Goal: Information Seeking & Learning: Find specific page/section

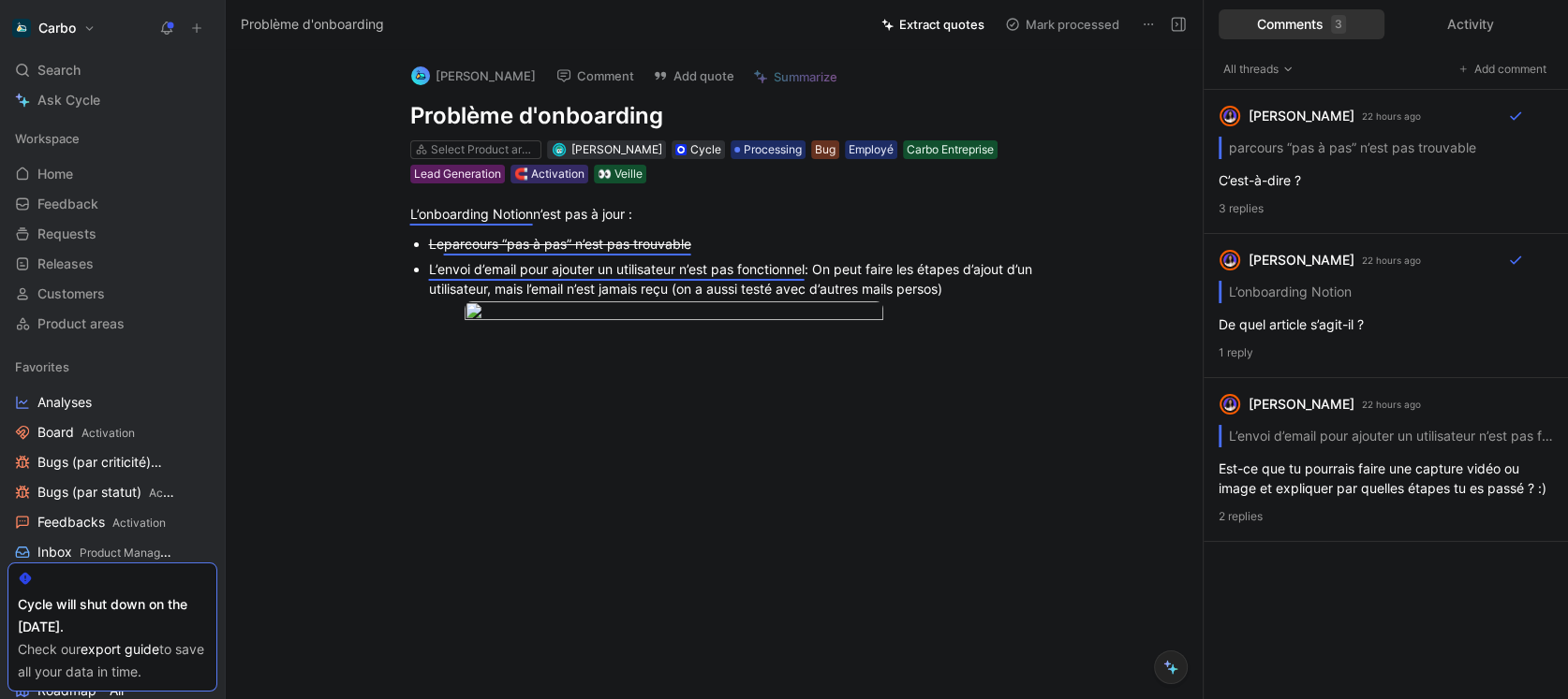
click at [165, 36] on button at bounding box center [166, 28] width 26 height 26
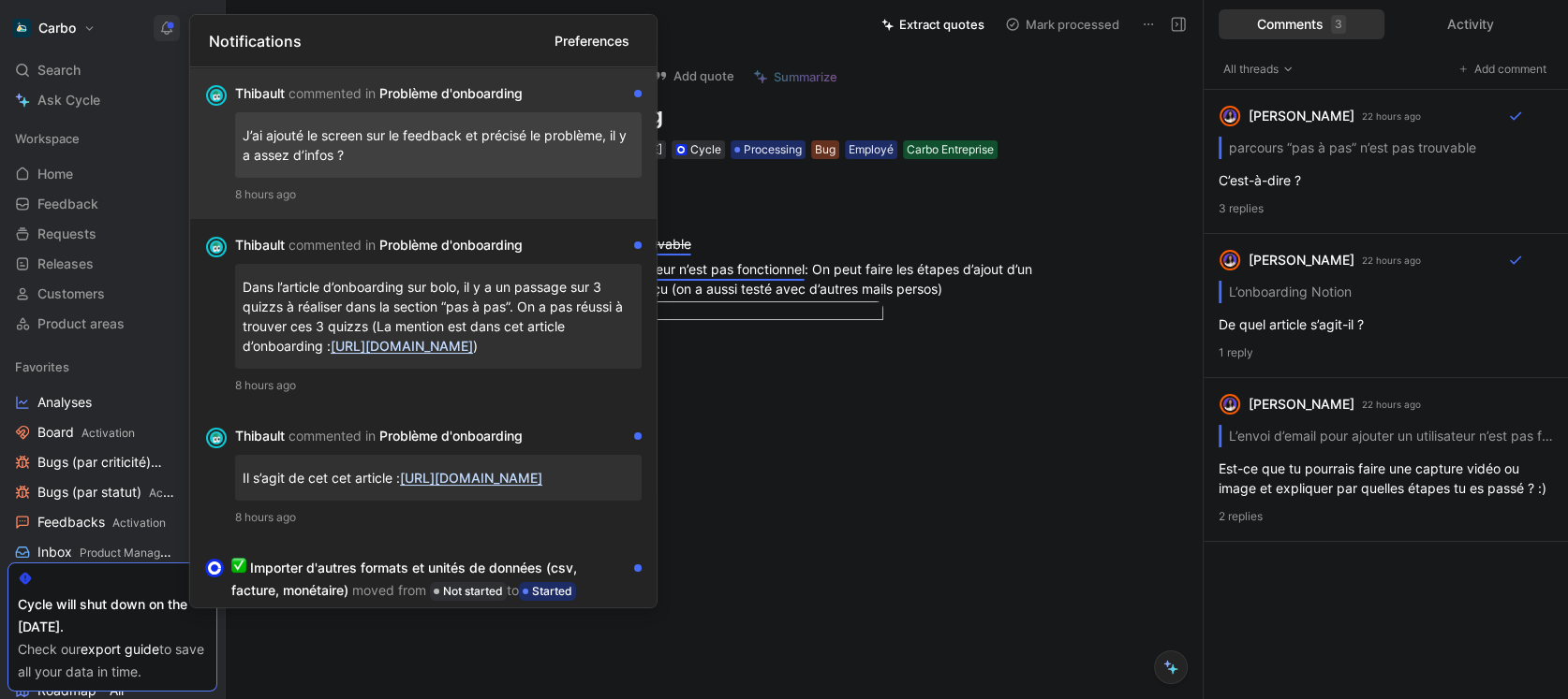
click at [444, 169] on p "J’ai ajouté le screen sur le feedback et précisé le problème, il y a assez d’in…" at bounding box center [438, 146] width 391 height 51
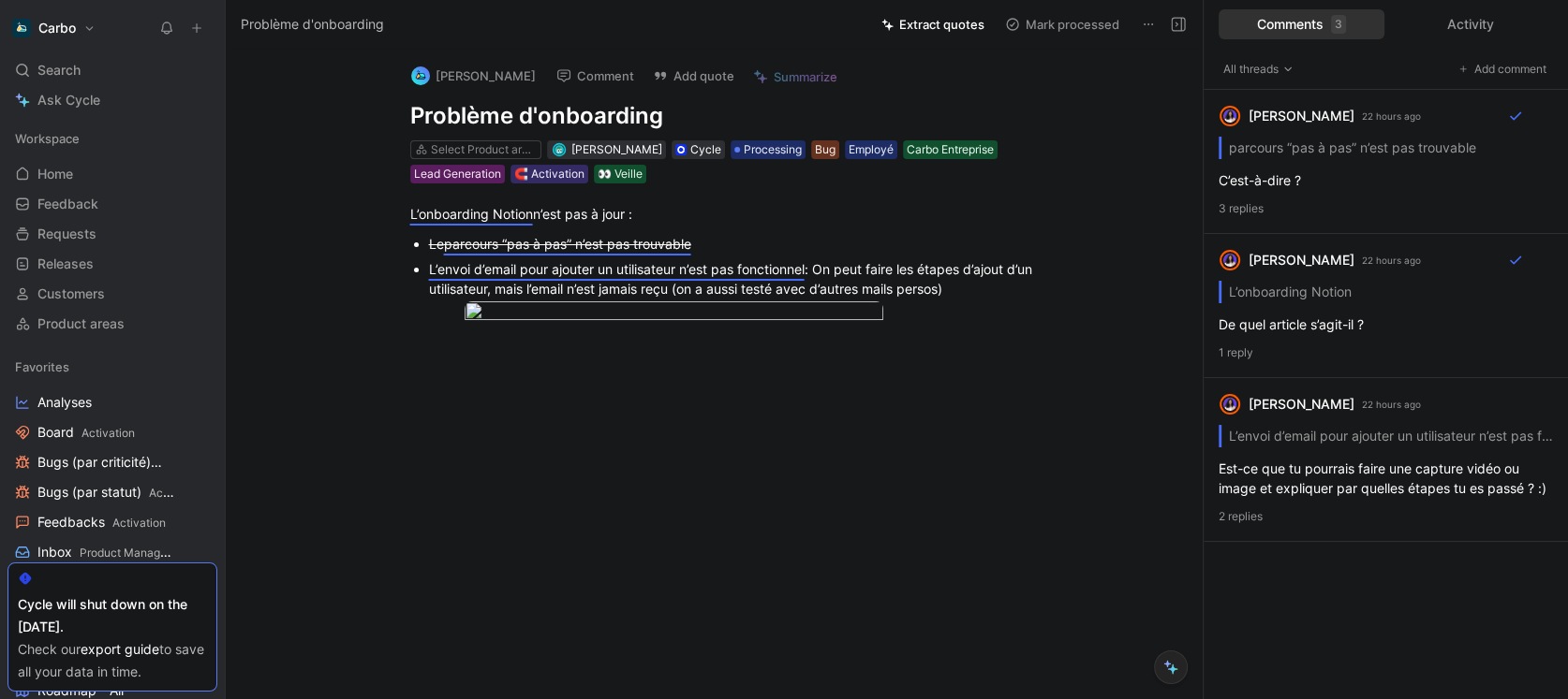
click at [174, 27] on button at bounding box center [166, 28] width 26 height 26
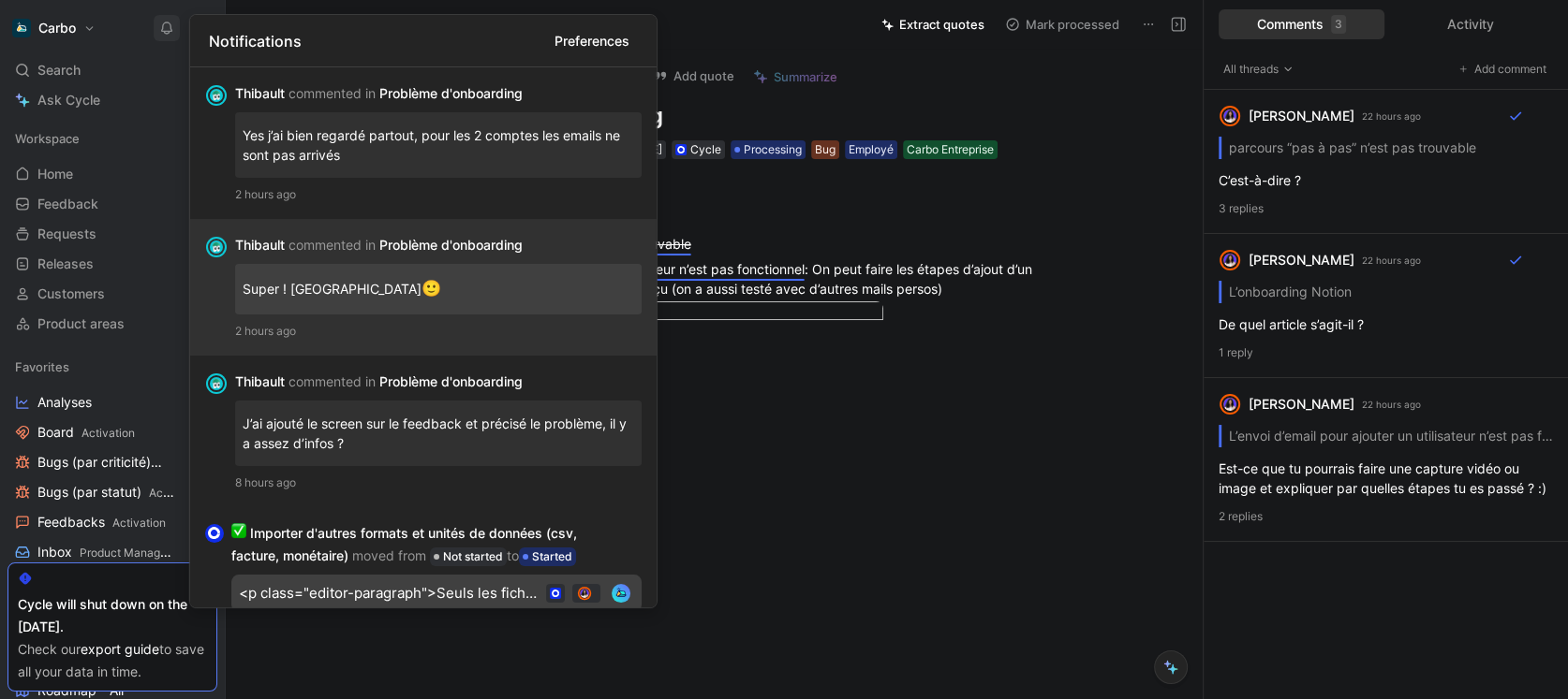
click at [367, 235] on div "[PERSON_NAME] commented in Problème d'onboarding" at bounding box center [431, 245] width 391 height 23
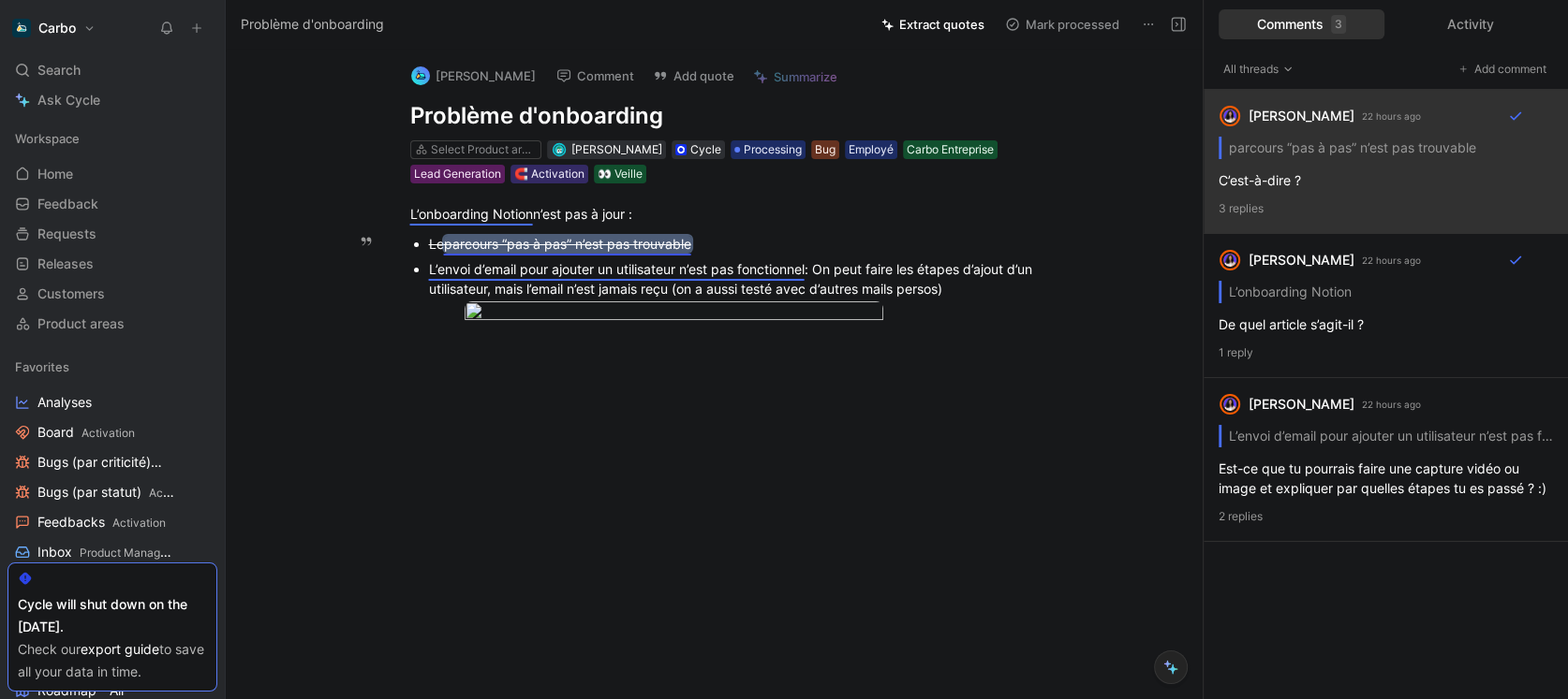
click at [629, 242] on s "parcours “pas à pas” n’est pas trouvable" at bounding box center [567, 243] width 247 height 16
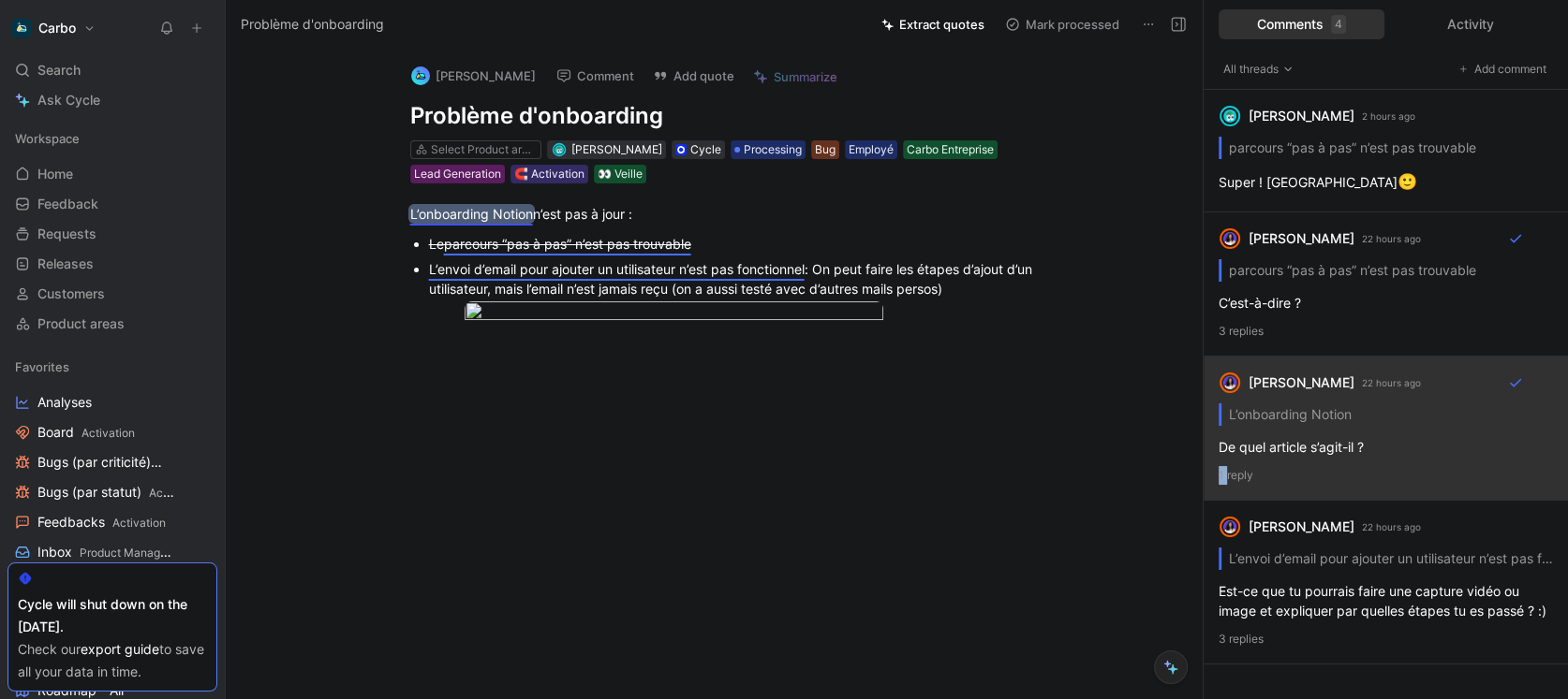
click at [1325, 458] on div "Clémentine Coycault 22 hours ago L’onboarding Notion De quel article s’agit-il …" at bounding box center [1386, 428] width 365 height 144
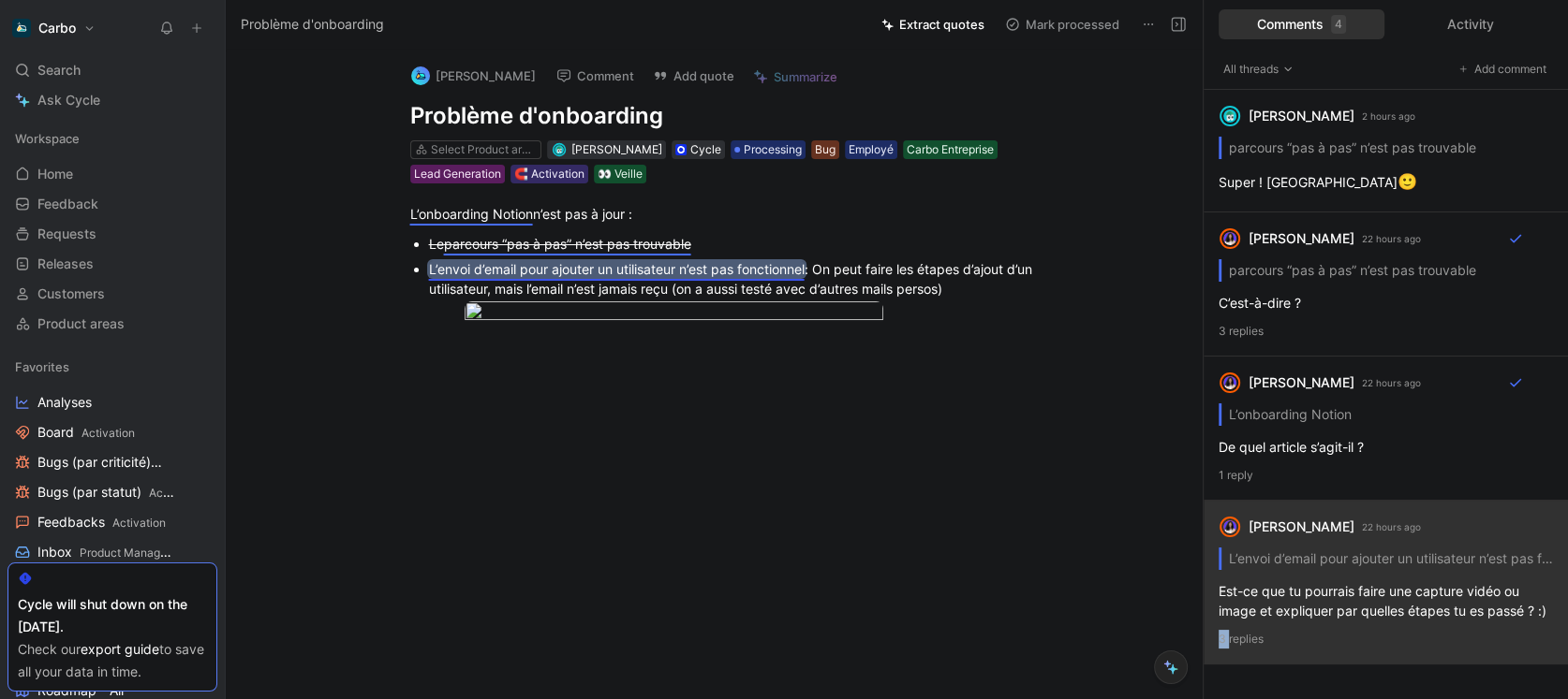
click at [1408, 595] on div "Clémentine Coycault 22 hours ago L’envoi d’email pour ajouter un utilisateur n’…" at bounding box center [1386, 582] width 365 height 163
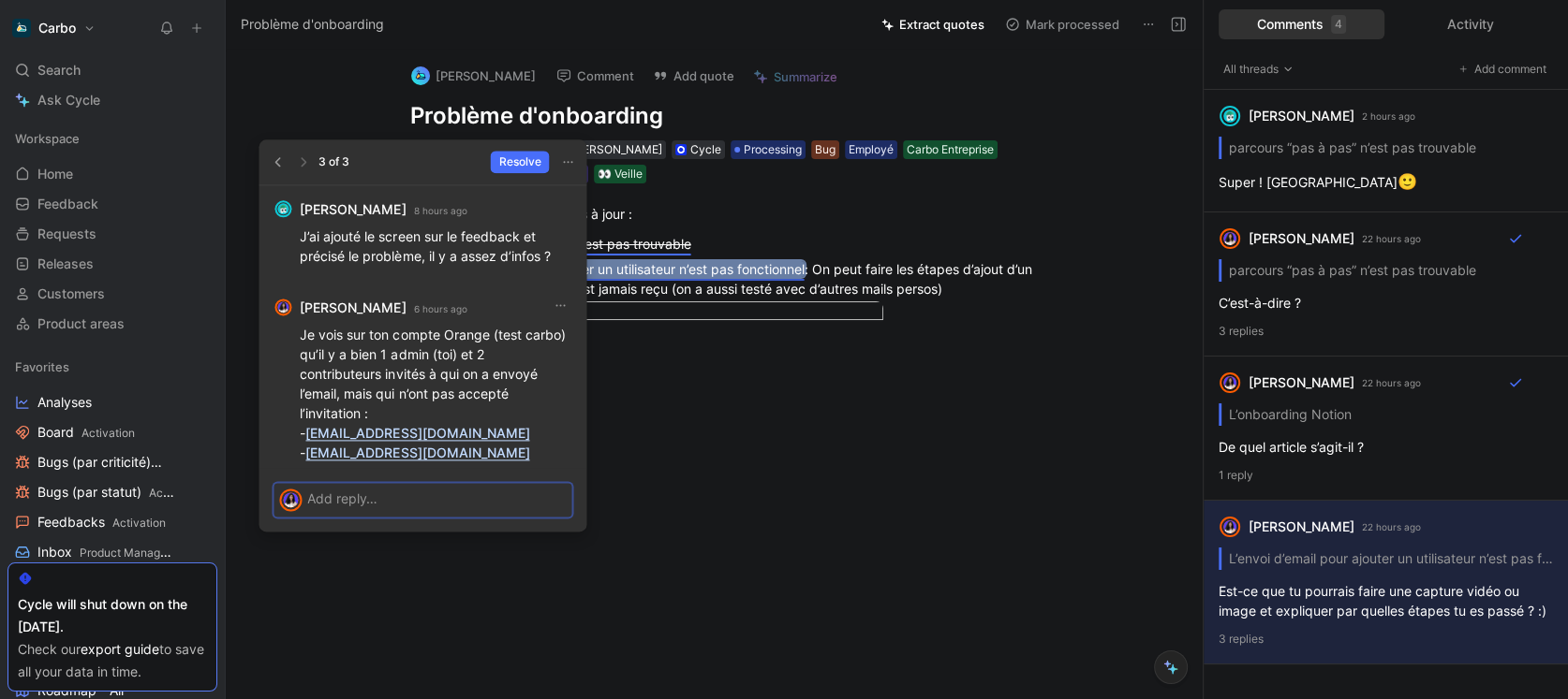
scroll to position [-154, 0]
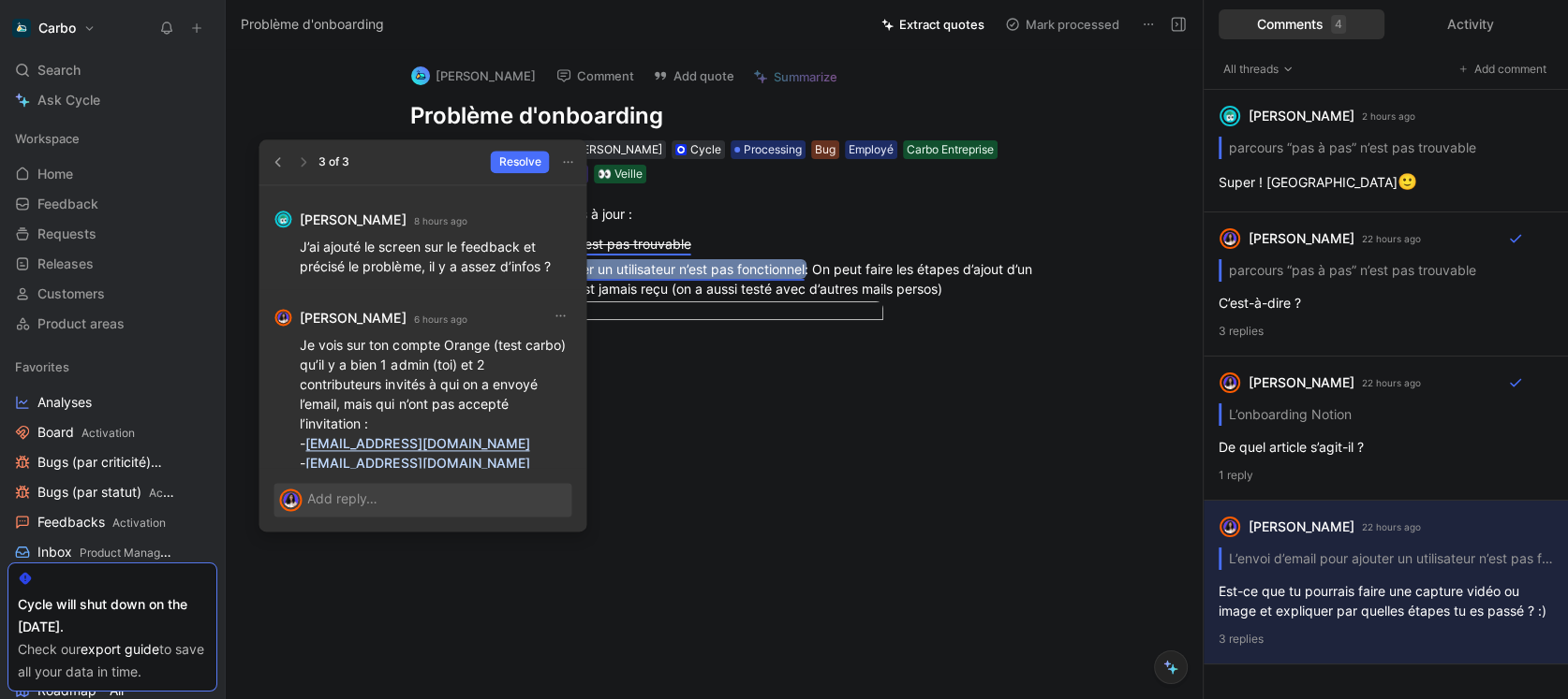
drag, startPoint x: 548, startPoint y: 424, endPoint x: 312, endPoint y: 417, distance: 236.1
click at [312, 417] on p "Je vois sur ton compte Orange (test carbo) qu’il y a bien 1 admin (toi) et 2 co…" at bounding box center [435, 424] width 272 height 177
copy link "[EMAIL_ADDRESS][DOMAIN_NAME]"
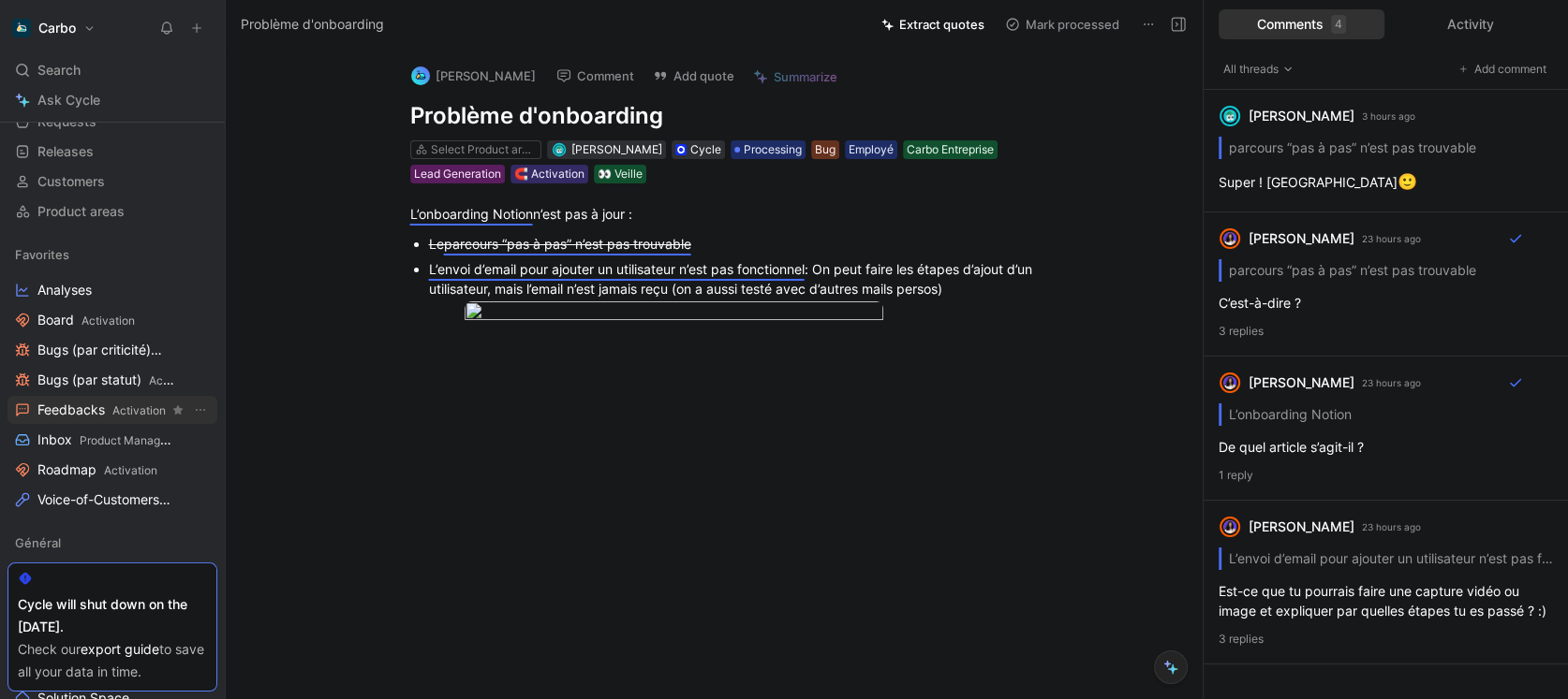
scroll to position [129, 0]
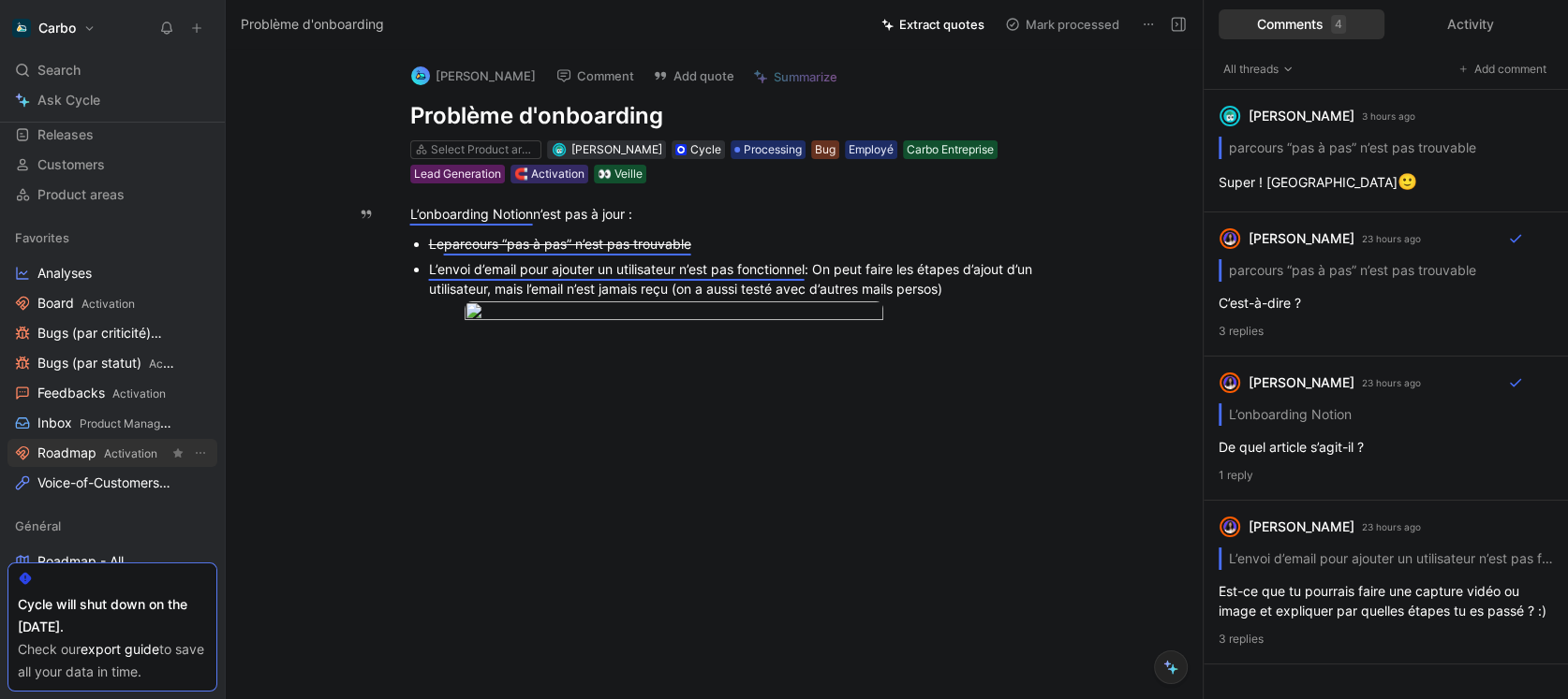
click at [94, 454] on span "Roadmap Activation" at bounding box center [98, 453] width 120 height 20
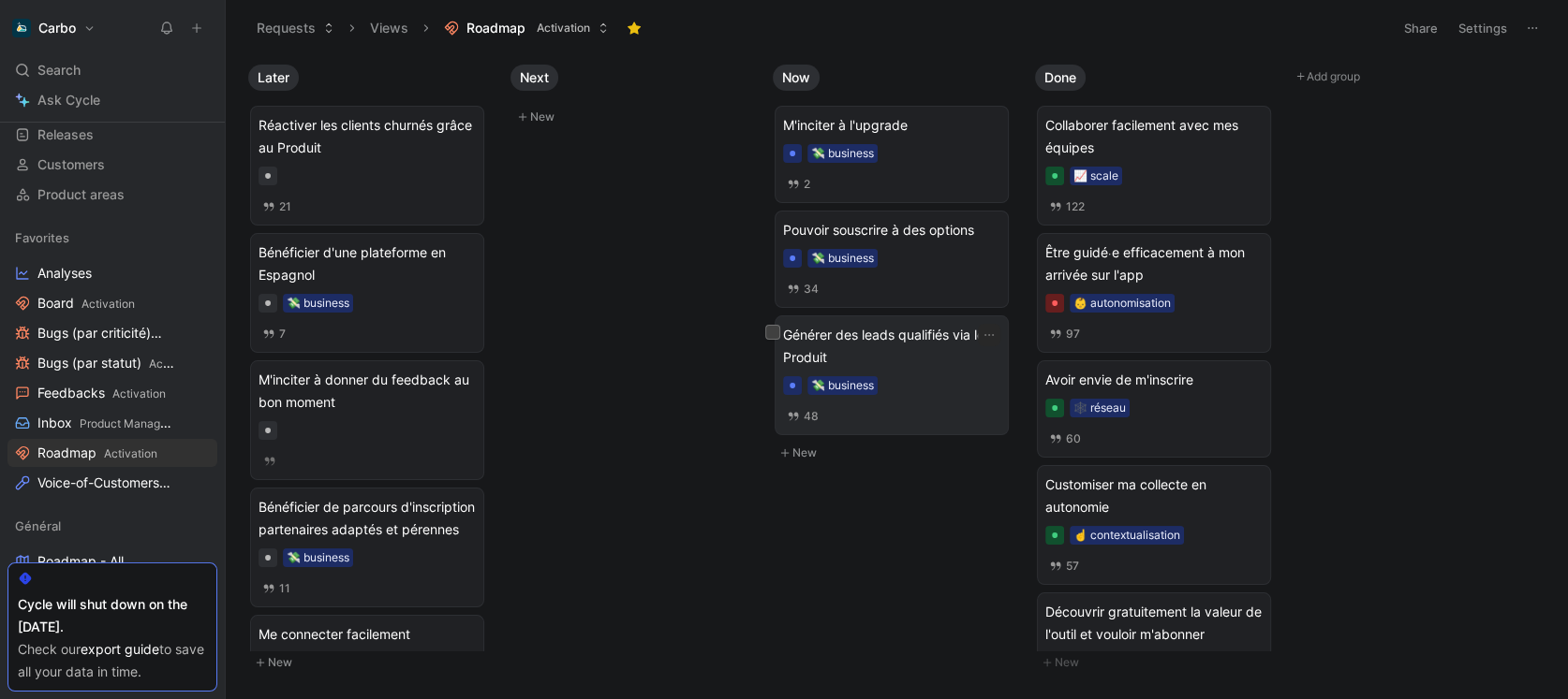
click at [917, 372] on div "Générer des leads qualifiés via le Produit 💸 business 48" at bounding box center [891, 376] width 217 height 103
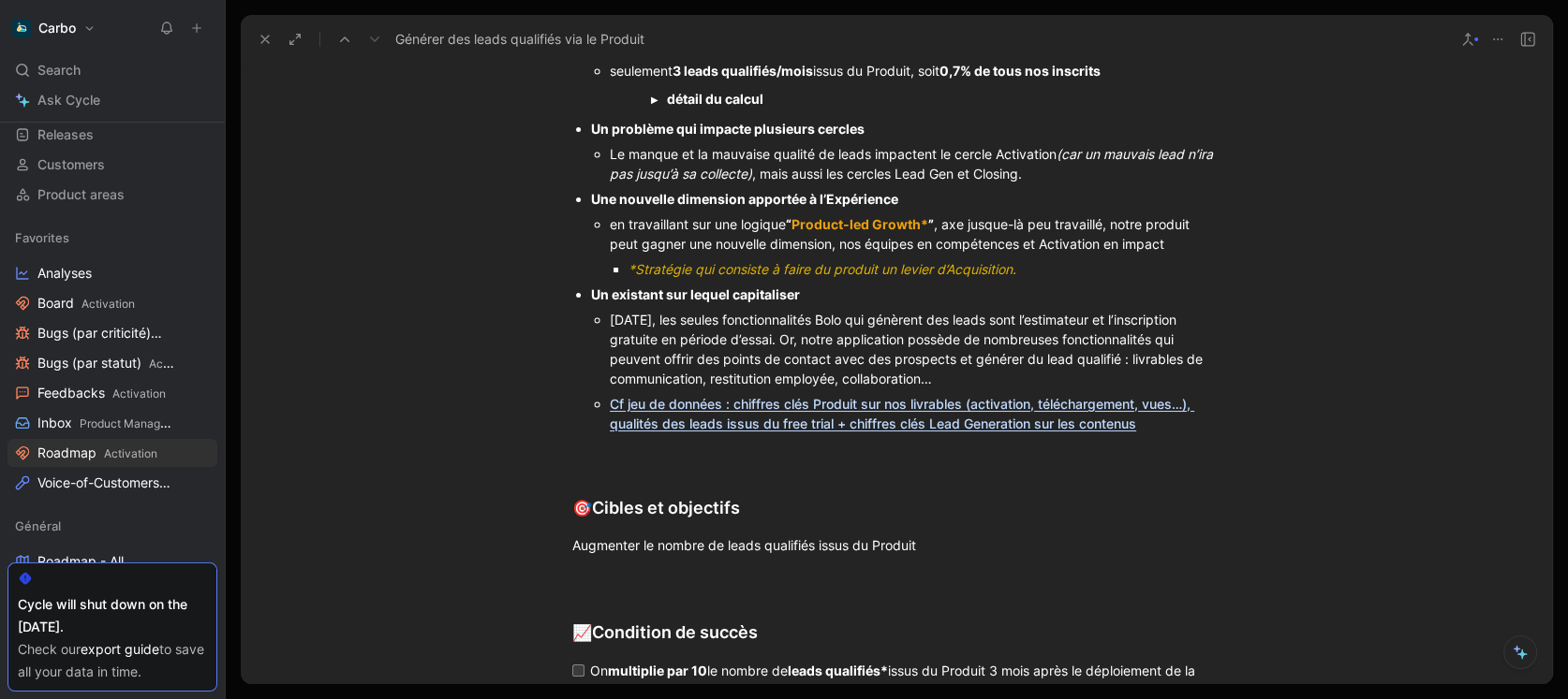
scroll to position [2115, 0]
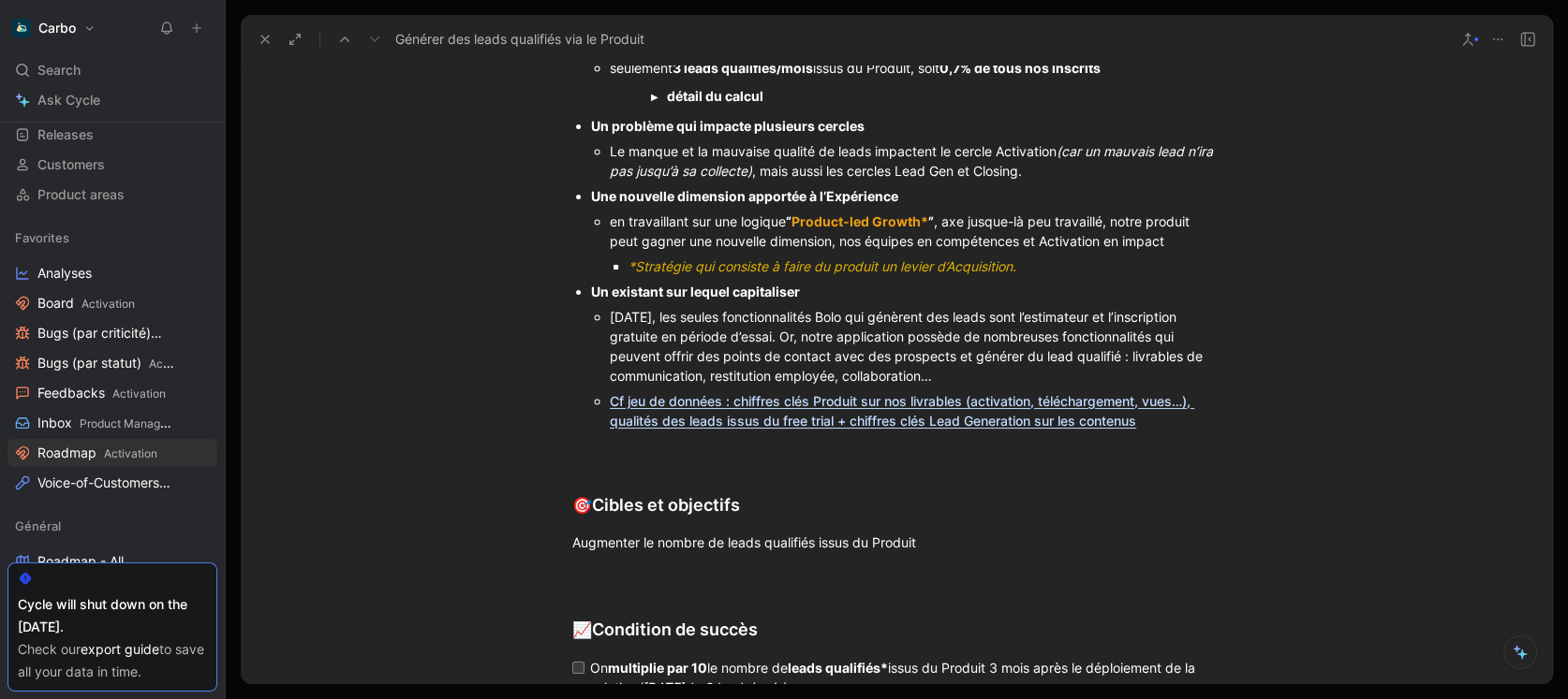
click at [762, 398] on link "Cf jeu de données : chiffres clés Produit sur nos livrables (activation, téléch…" at bounding box center [902, 411] width 585 height 36
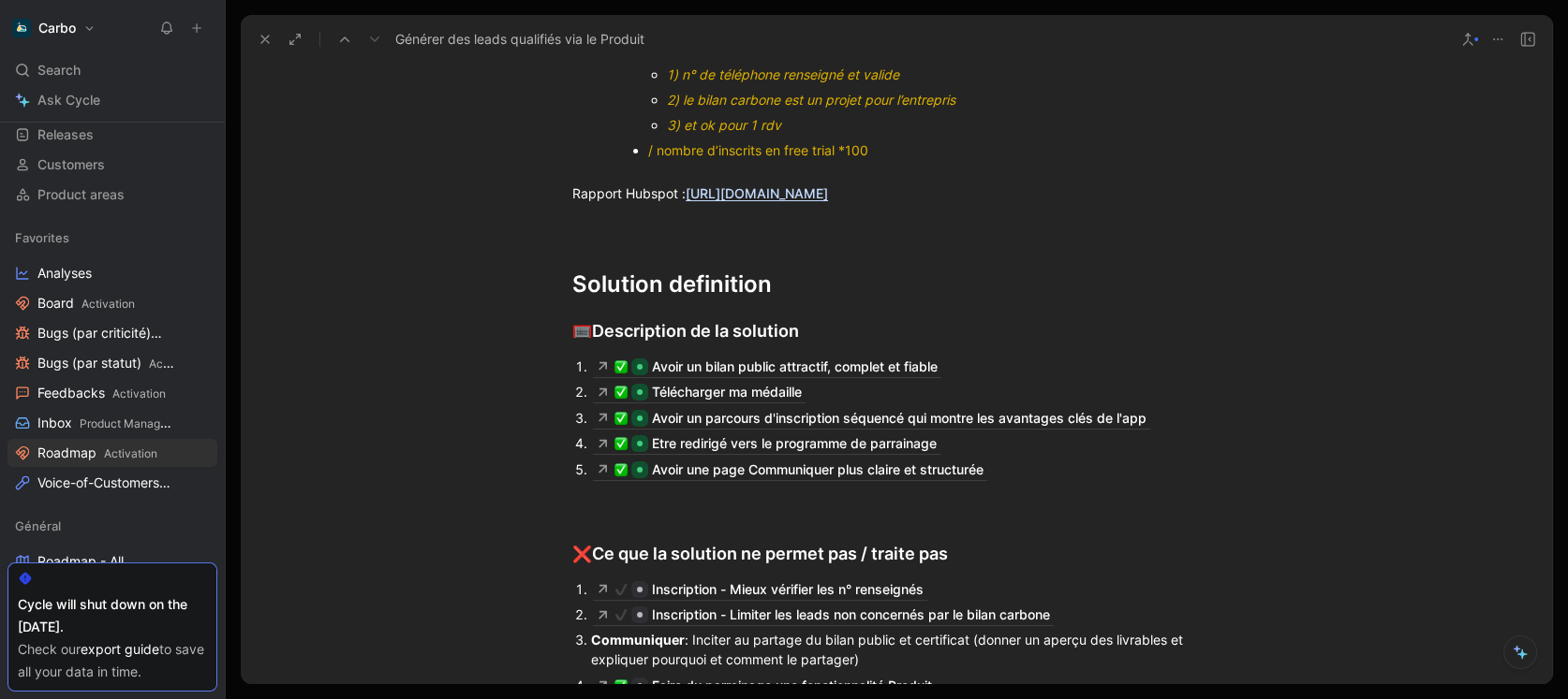
scroll to position [2931, 0]
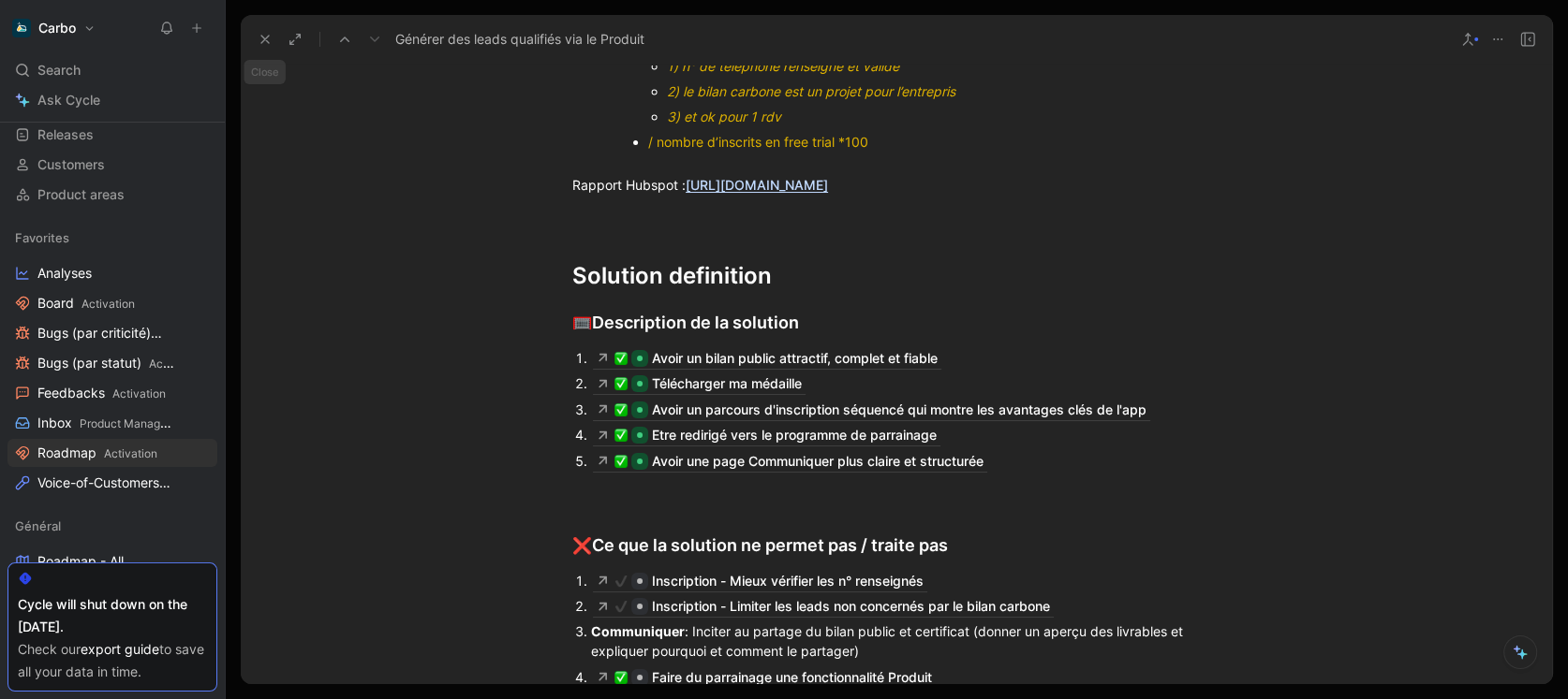
click at [258, 40] on icon at bounding box center [265, 39] width 15 height 15
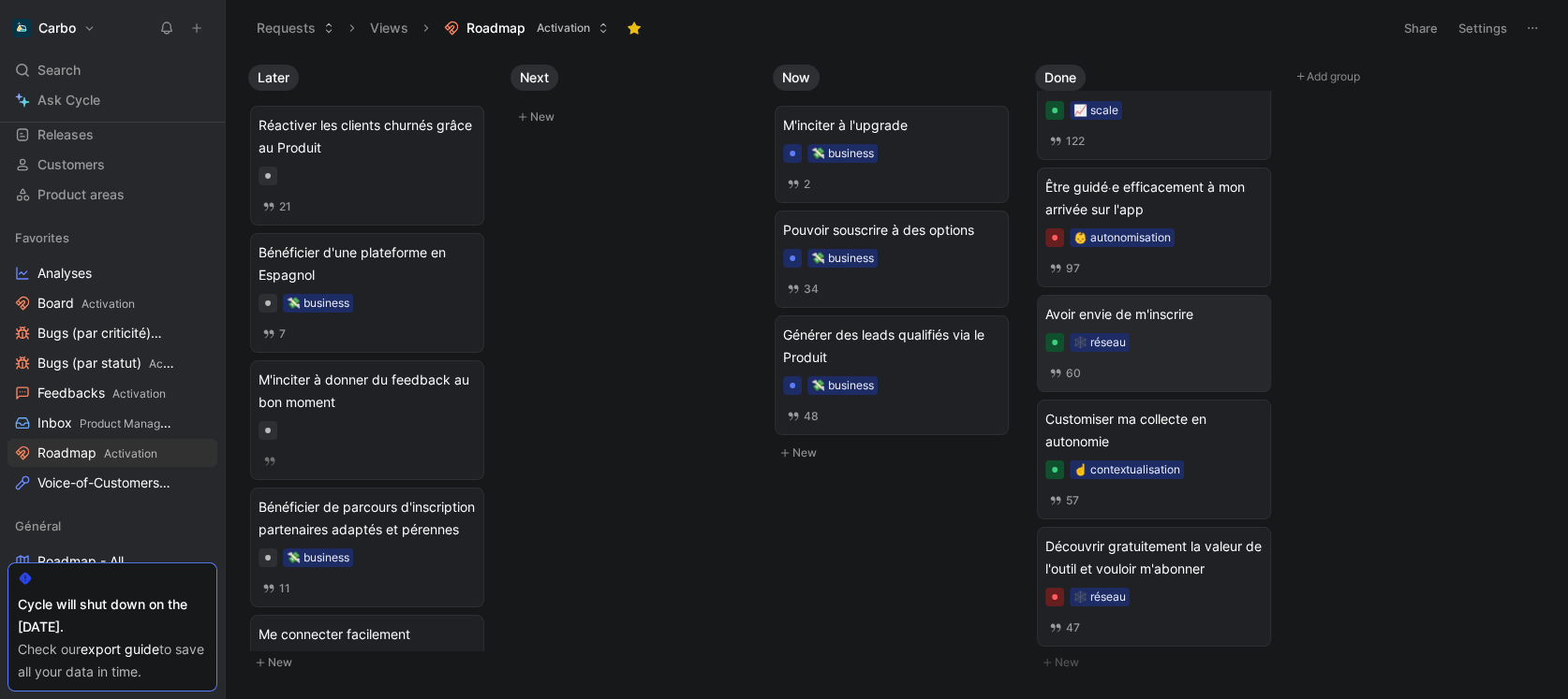
scroll to position [69, 0]
click at [1201, 344] on div "🕸️ réseau" at bounding box center [1153, 340] width 217 height 19
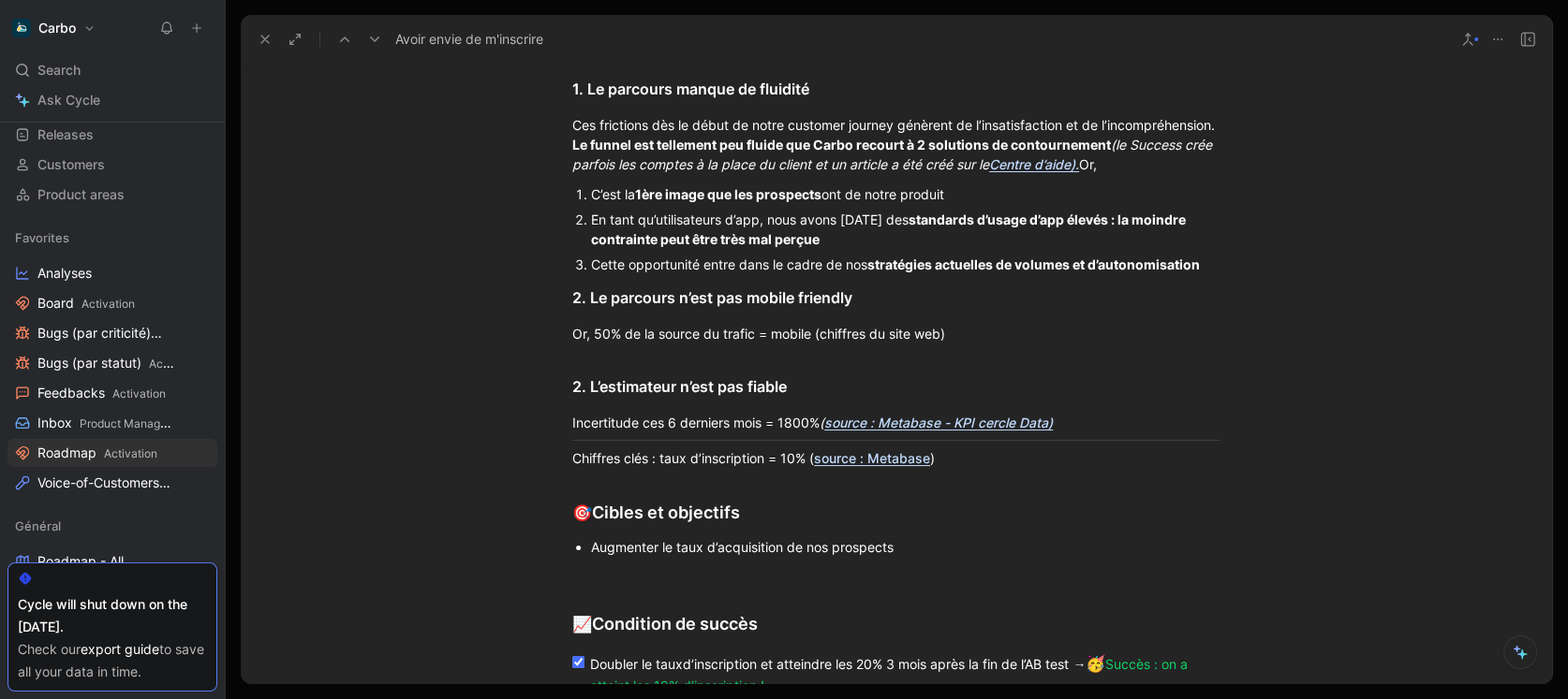
scroll to position [1905, 0]
click at [883, 464] on link "source : Metabase" at bounding box center [872, 456] width 117 height 16
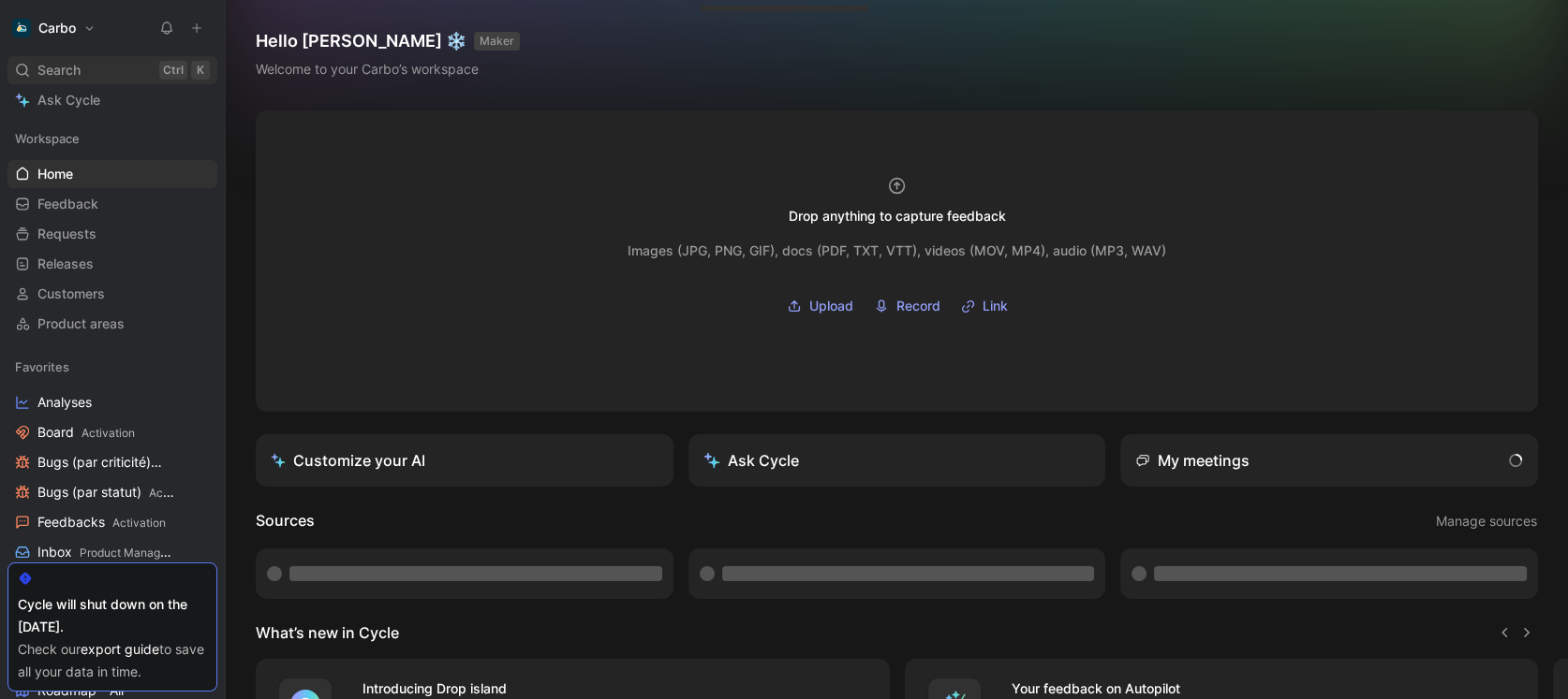
click at [77, 67] on span "Search" at bounding box center [59, 70] width 43 height 23
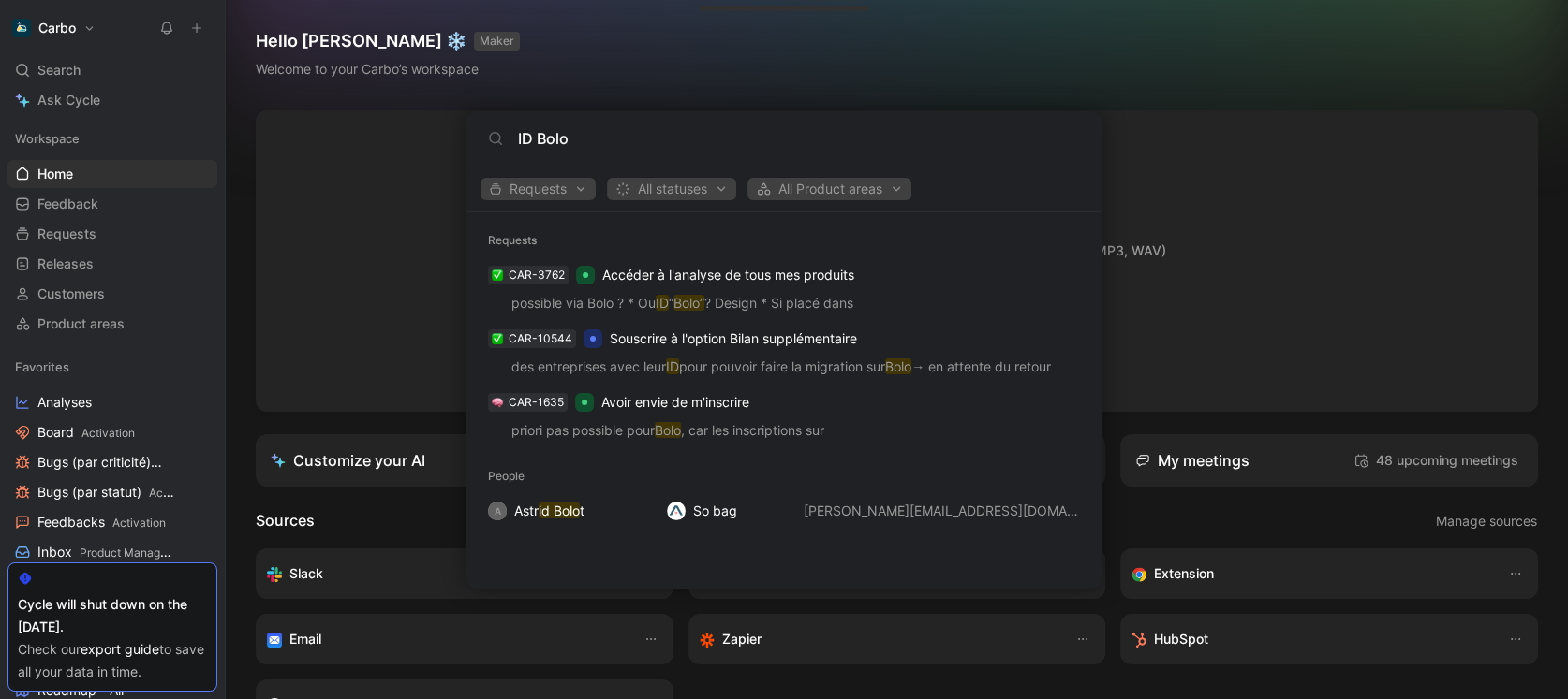
click at [566, 125] on div "ID Bolo" at bounding box center [783, 140] width 636 height 56
click at [575, 140] on input "ID Bolo" at bounding box center [799, 138] width 562 height 23
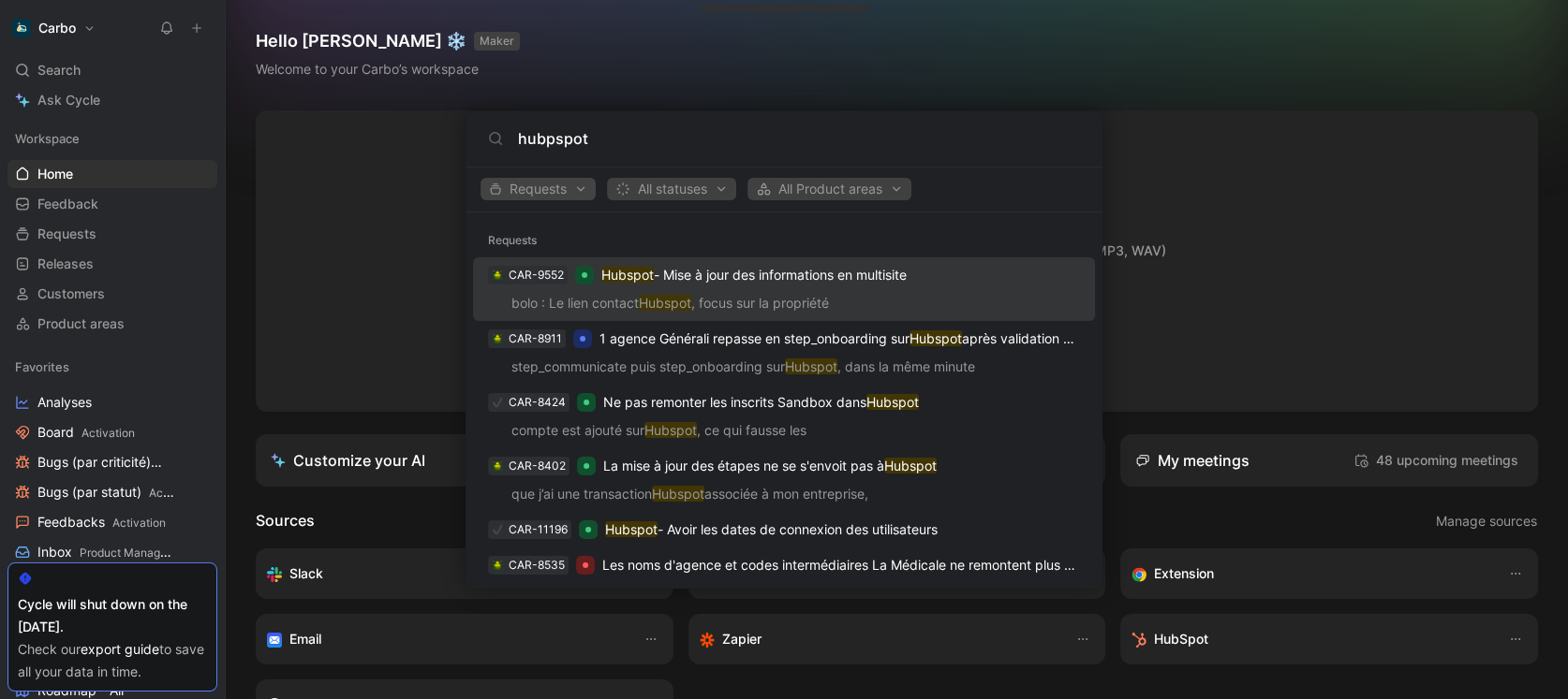
click at [534, 193] on span "Requests" at bounding box center [538, 189] width 99 height 23
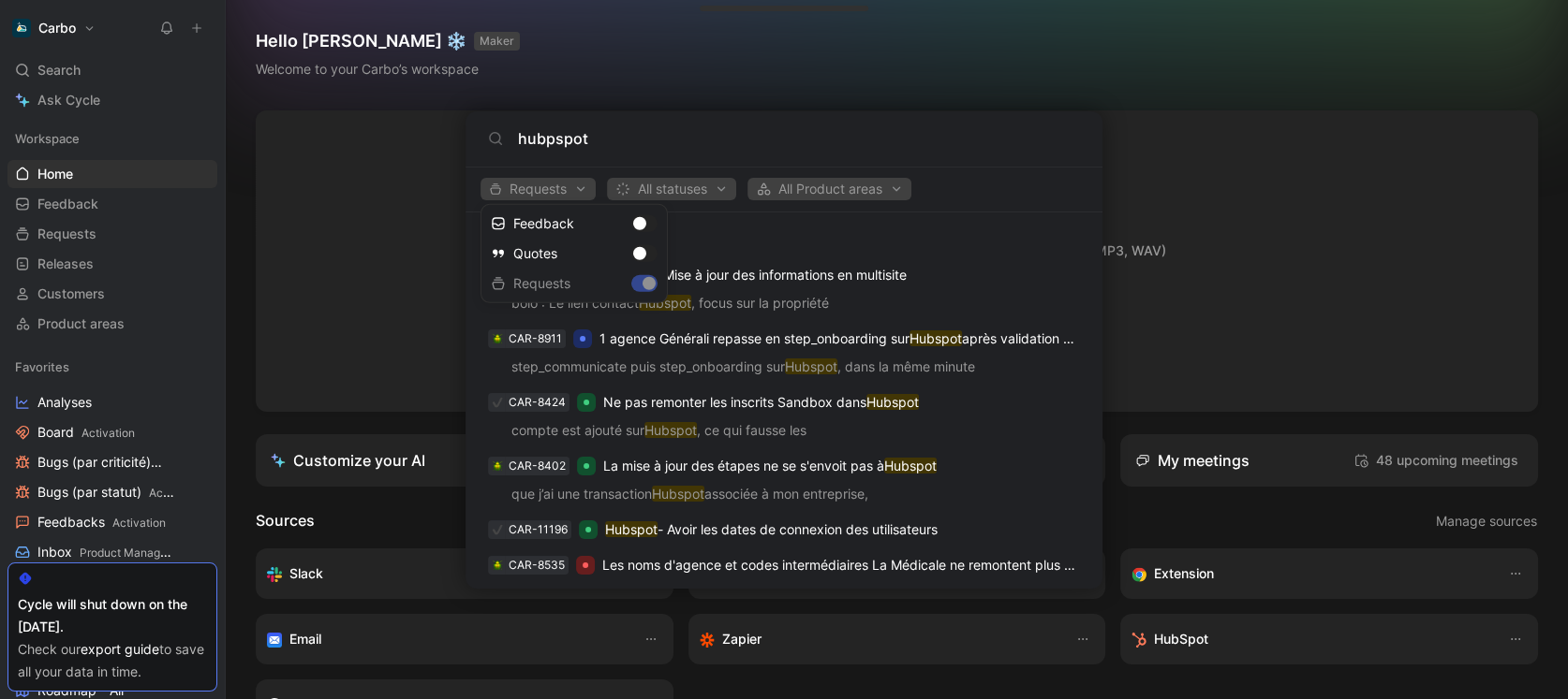
click at [638, 152] on div at bounding box center [784, 350] width 1568 height 699
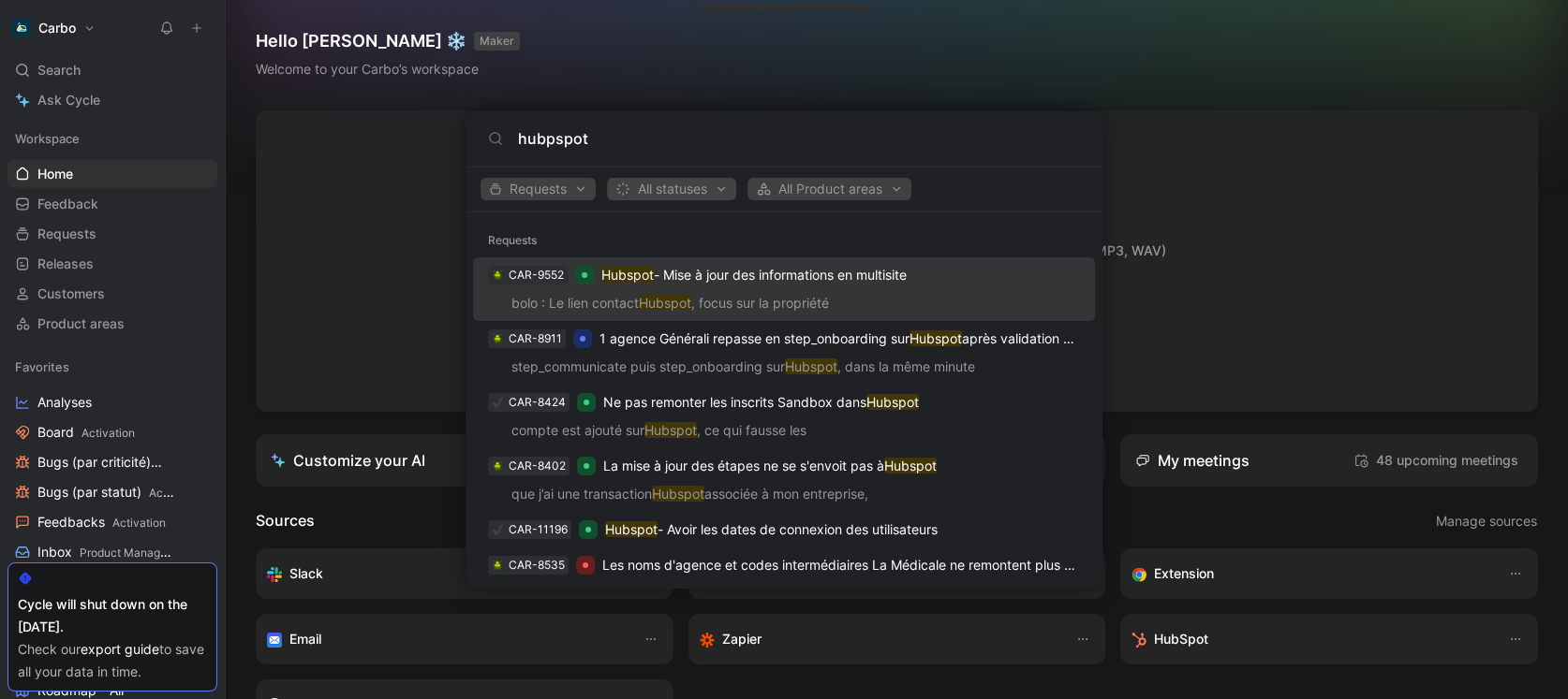
click at [666, 186] on span "All statuses" at bounding box center [671, 189] width 113 height 23
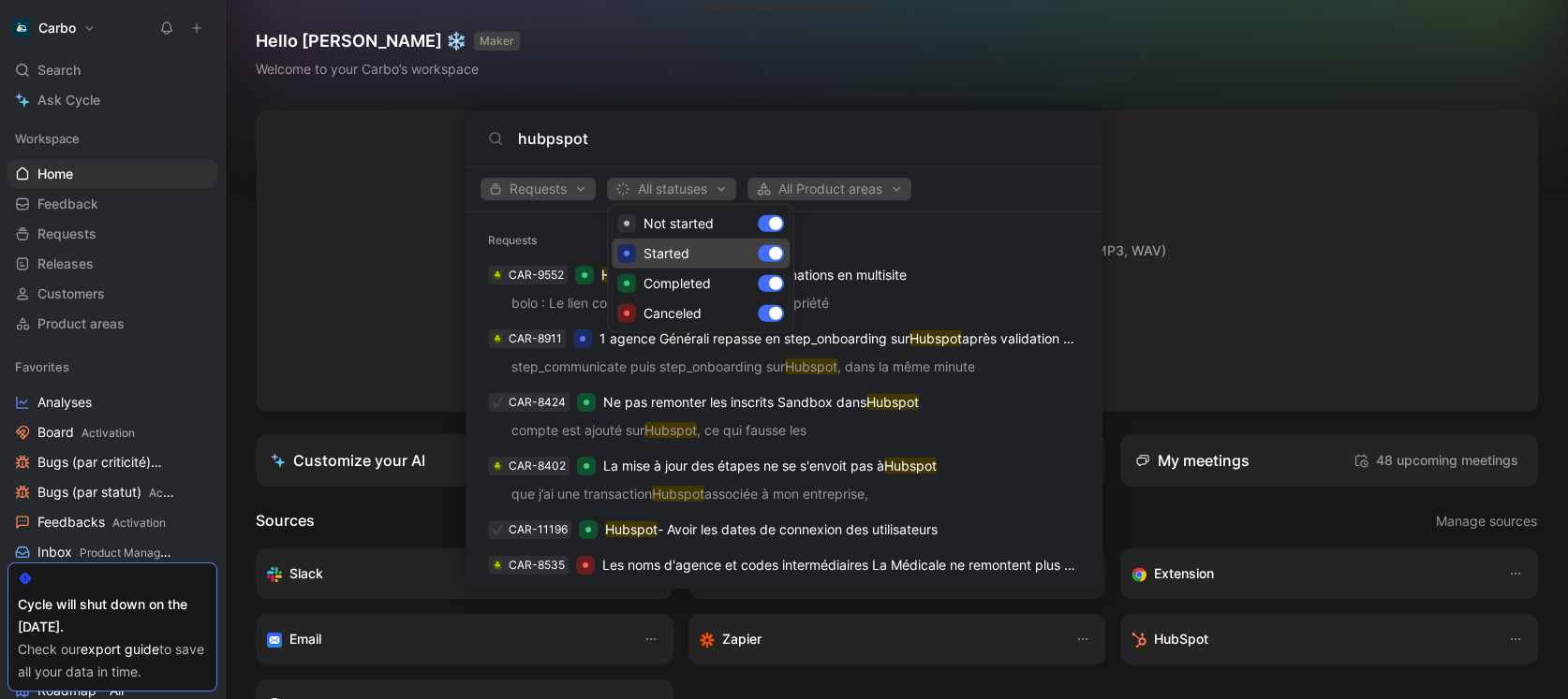
click at [779, 250] on div "Started" at bounding box center [699, 254] width 178 height 30
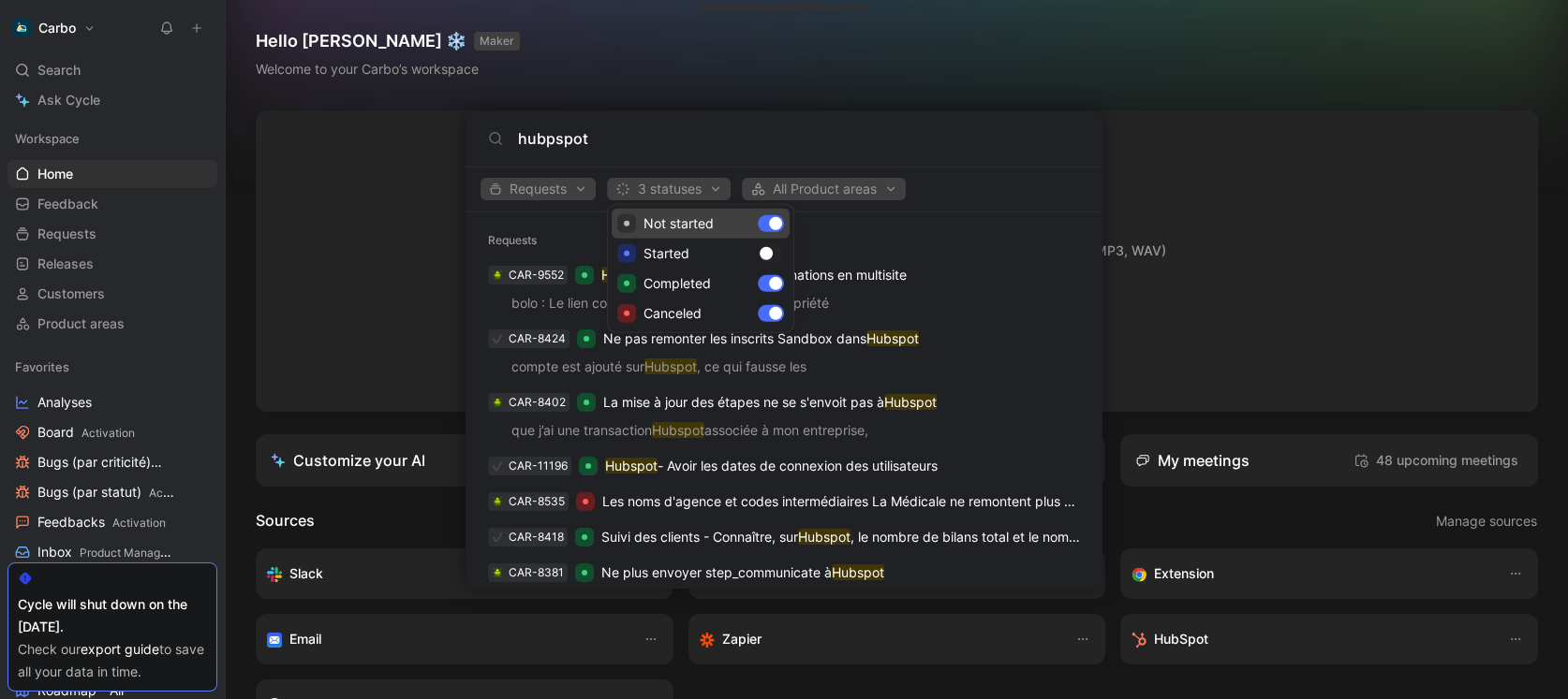
click at [765, 222] on div "Not started" at bounding box center [699, 224] width 178 height 30
click at [776, 321] on div "Canceled" at bounding box center [699, 314] width 178 height 30
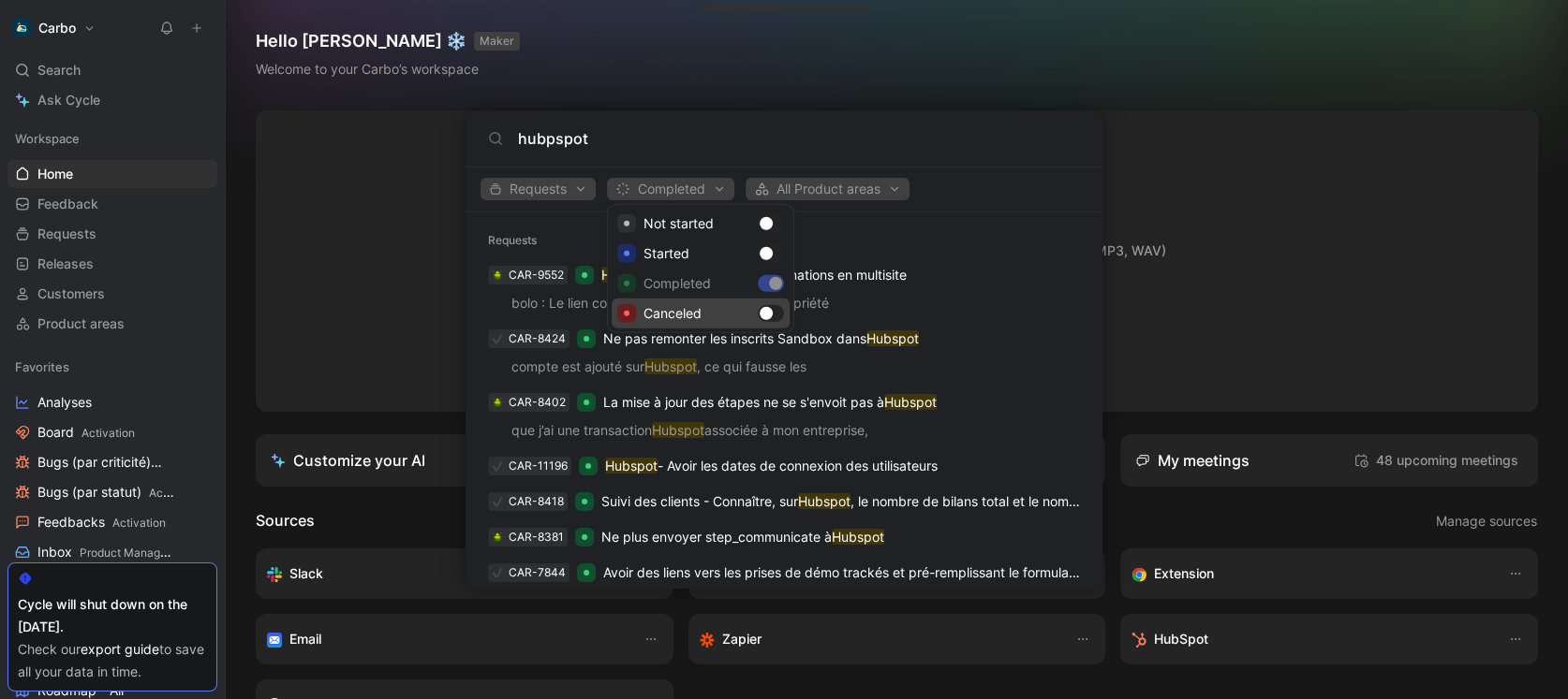
click at [999, 214] on div at bounding box center [784, 350] width 1568 height 699
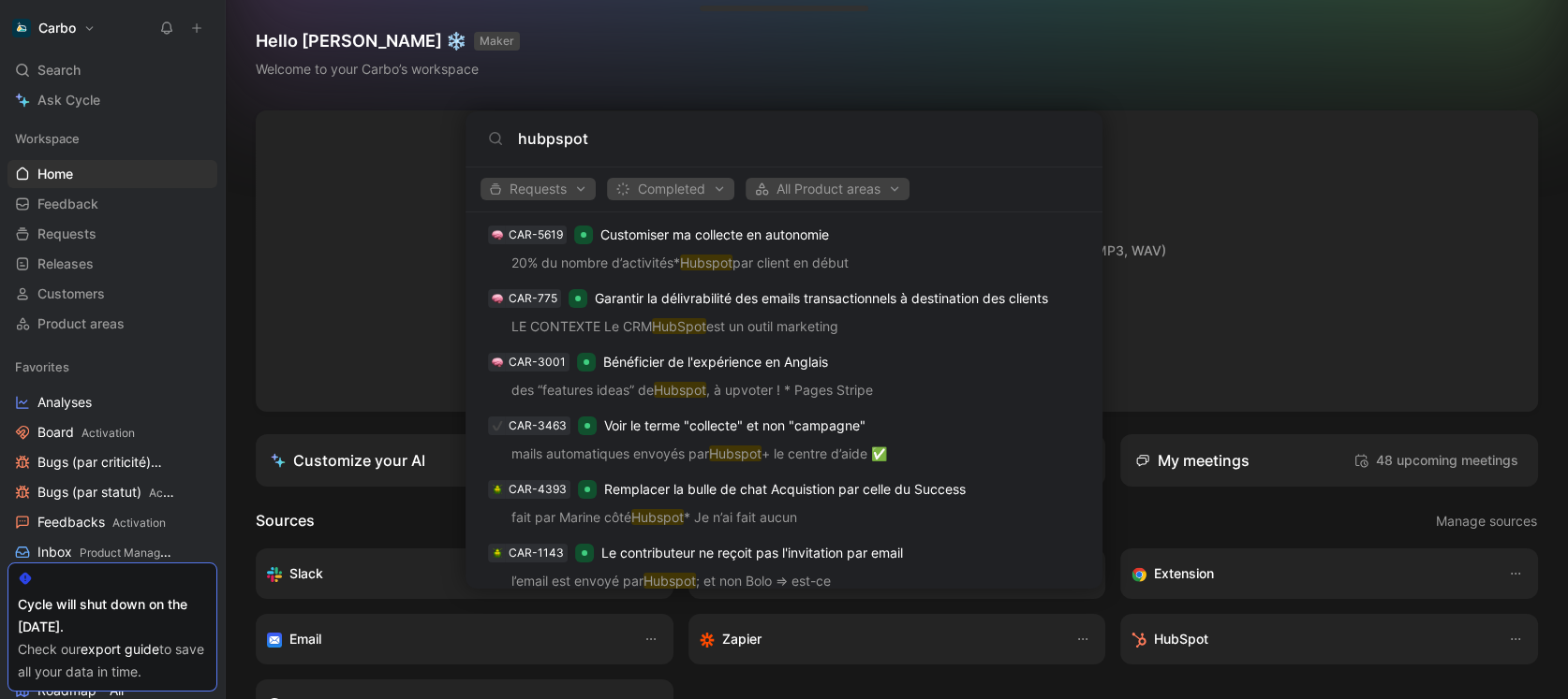
scroll to position [780, 0]
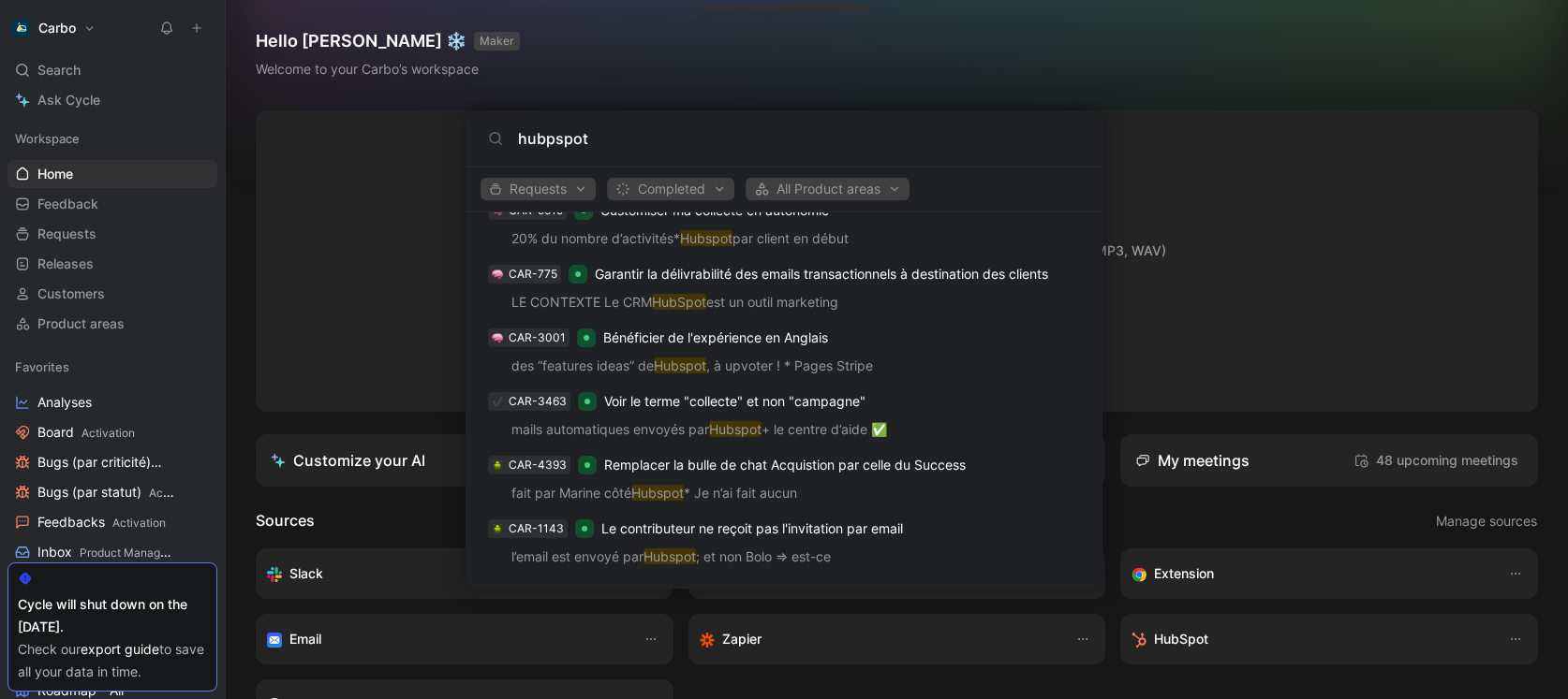
click at [516, 141] on div "hubpspot" at bounding box center [784, 138] width 592 height 23
click at [523, 138] on input "hubpspot" at bounding box center [799, 138] width 562 height 23
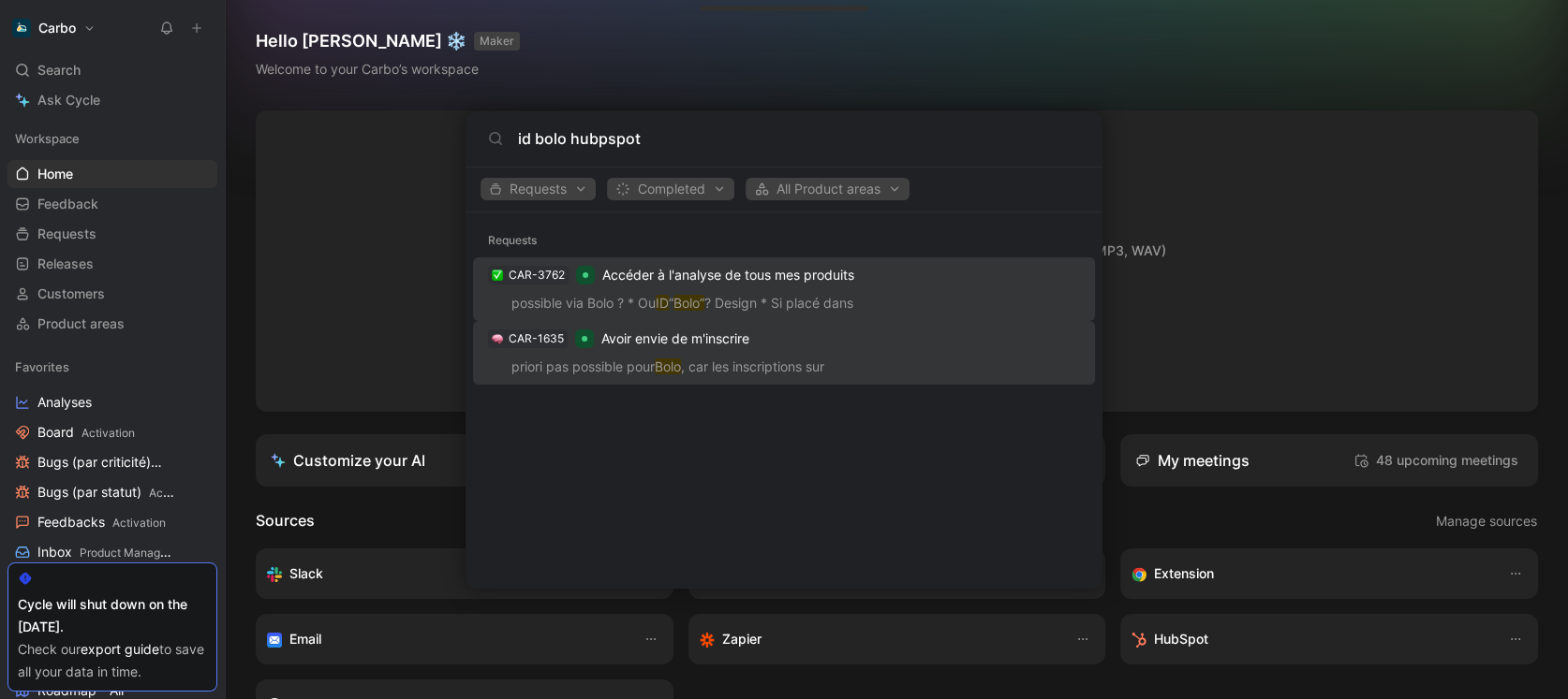
type input "id bolo hubpspot"
click at [697, 337] on span "Avoir envie de m'inscrire" at bounding box center [675, 338] width 148 height 16
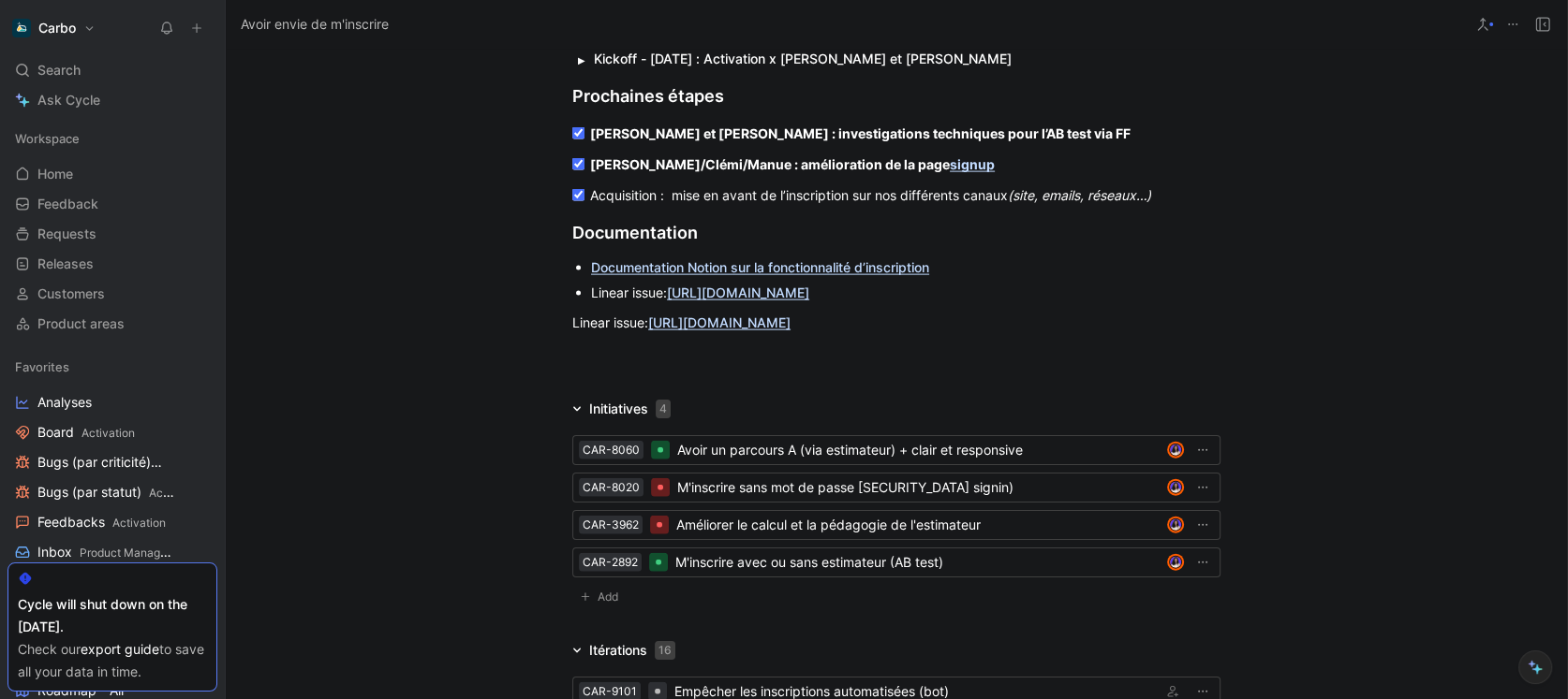
scroll to position [4083, 0]
